Goal: Check status: Check status

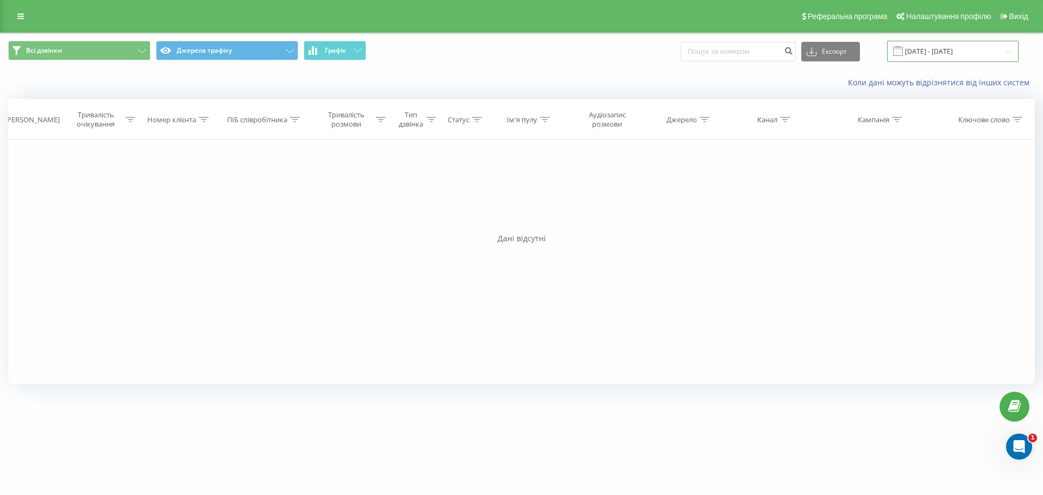
click at [914, 49] on input "[DATE] - [DATE]" at bounding box center [952, 51] width 131 height 21
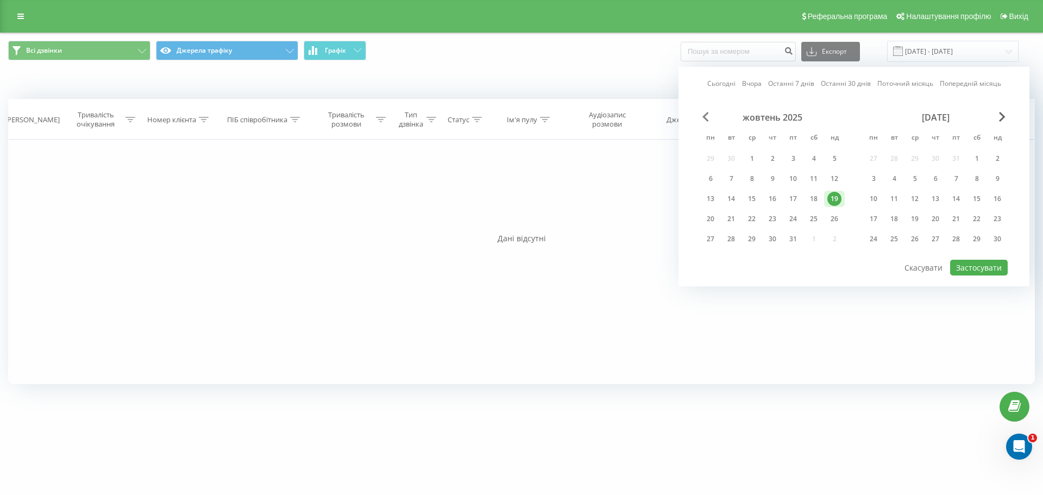
click at [706, 113] on span "Previous Month" at bounding box center [706, 117] width 7 height 10
click at [798, 199] on div "19" at bounding box center [793, 199] width 14 height 14
click at [981, 261] on button "Застосувати" at bounding box center [979, 268] width 58 height 16
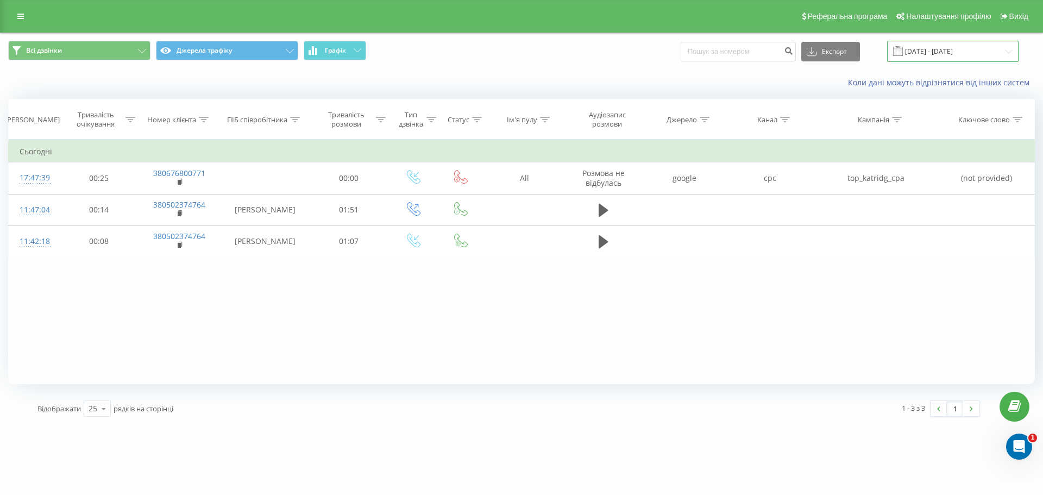
click at [933, 47] on input "[DATE] - [DATE]" at bounding box center [952, 51] width 131 height 21
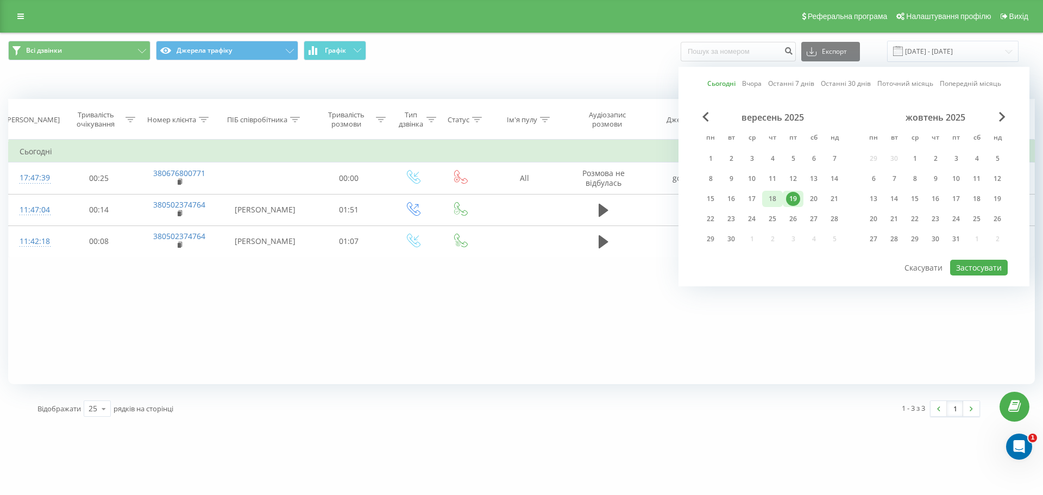
click at [774, 196] on div "18" at bounding box center [773, 199] width 14 height 14
click at [790, 197] on div "19" at bounding box center [793, 199] width 14 height 14
click at [974, 267] on button "Застосувати" at bounding box center [979, 268] width 58 height 16
type input "[DATE] - [DATE]"
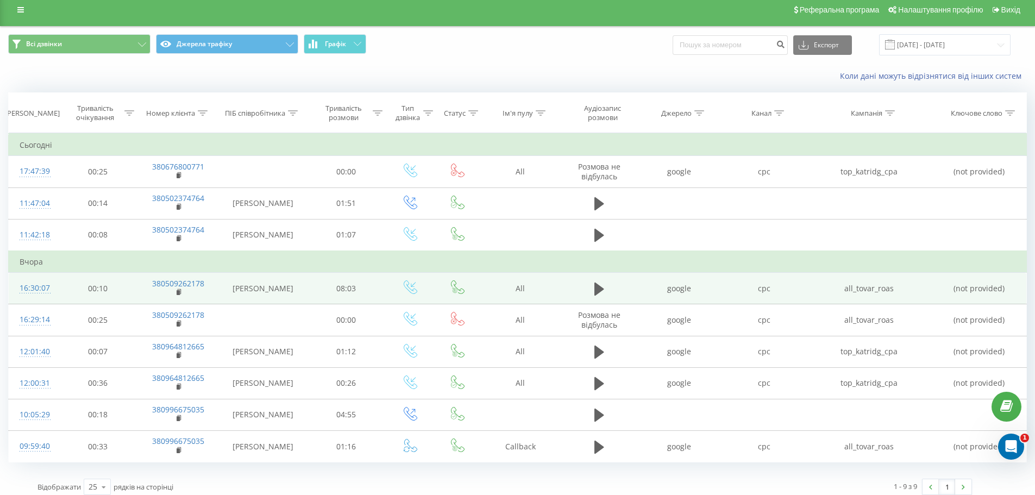
scroll to position [15, 0]
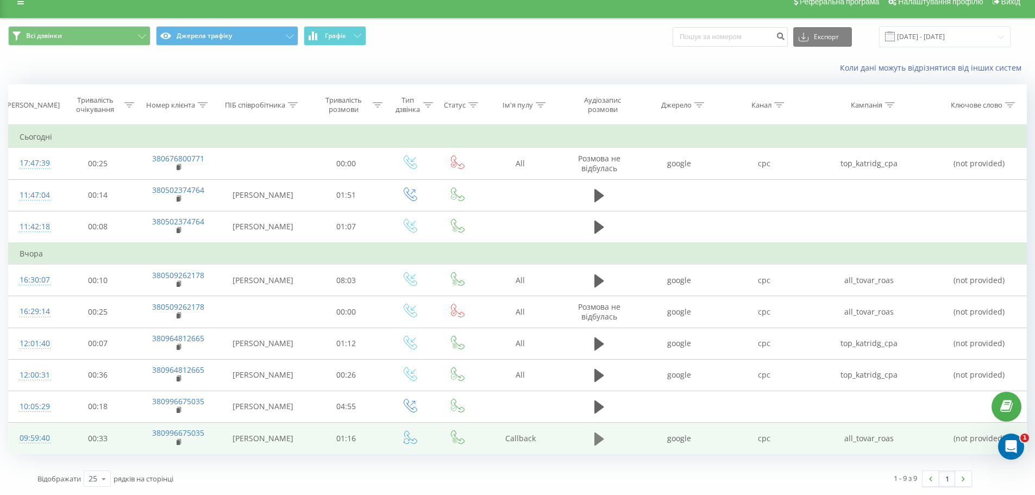
click at [600, 440] on icon at bounding box center [599, 438] width 10 height 13
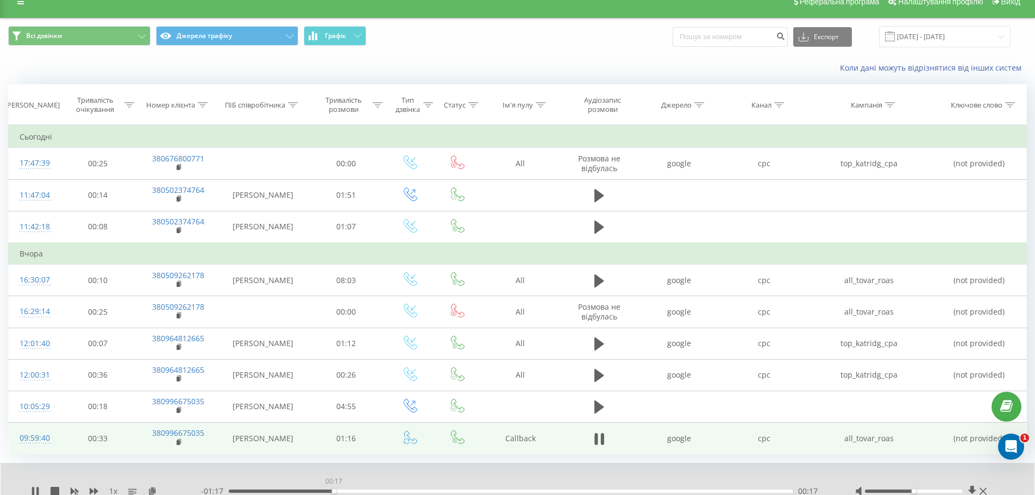
click at [334, 493] on div "00:17" at bounding box center [511, 491] width 564 height 3
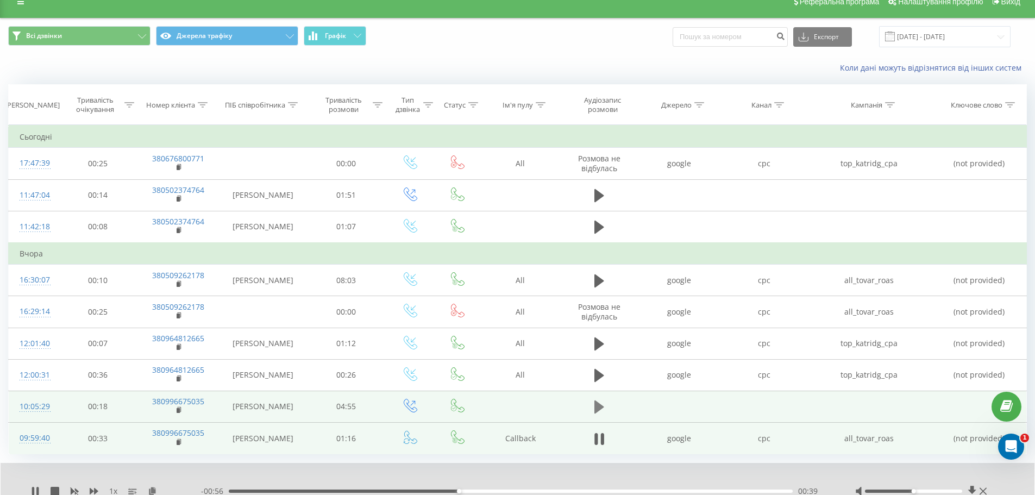
click at [597, 410] on icon at bounding box center [599, 406] width 10 height 13
click at [596, 402] on icon at bounding box center [595, 407] width 3 height 12
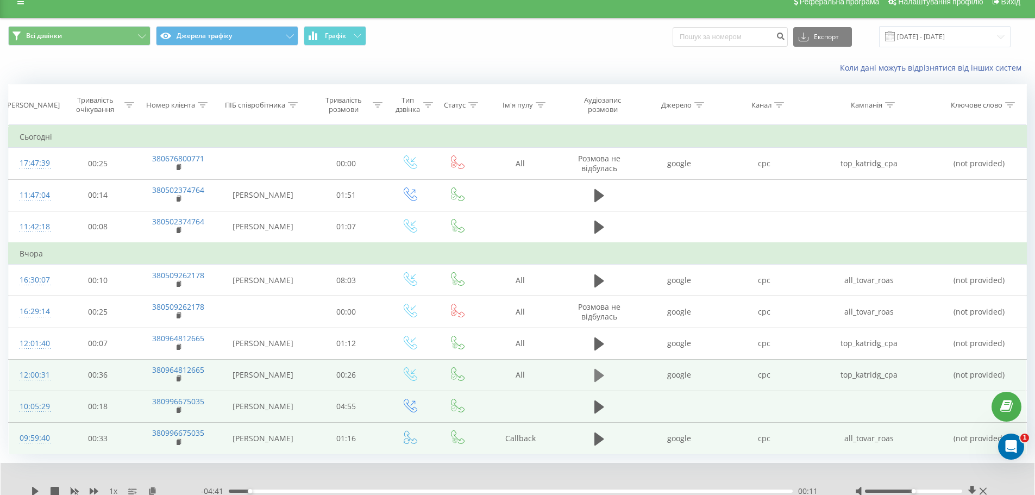
click at [599, 377] on icon at bounding box center [599, 375] width 10 height 13
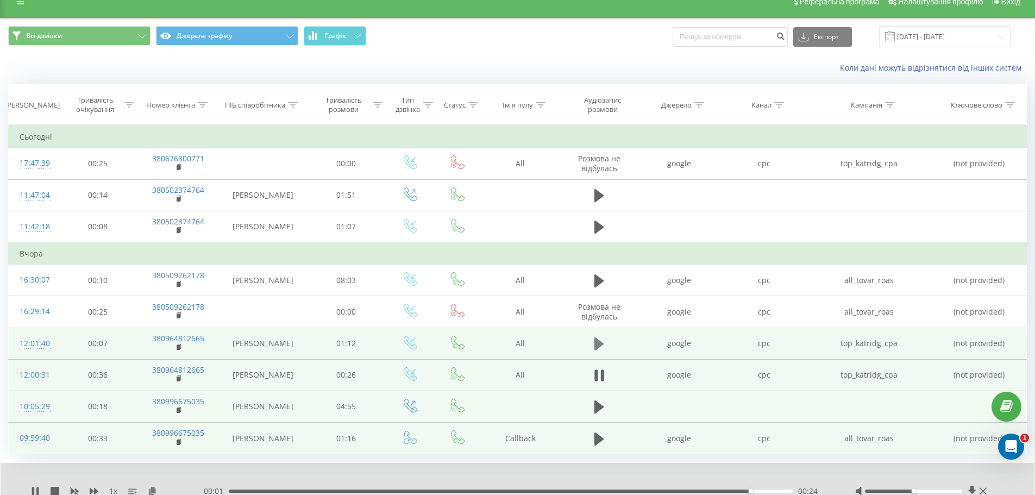
click at [597, 347] on icon at bounding box center [599, 343] width 10 height 13
click at [595, 349] on icon at bounding box center [595, 344] width 3 height 12
